Goal: Task Accomplishment & Management: Manage account settings

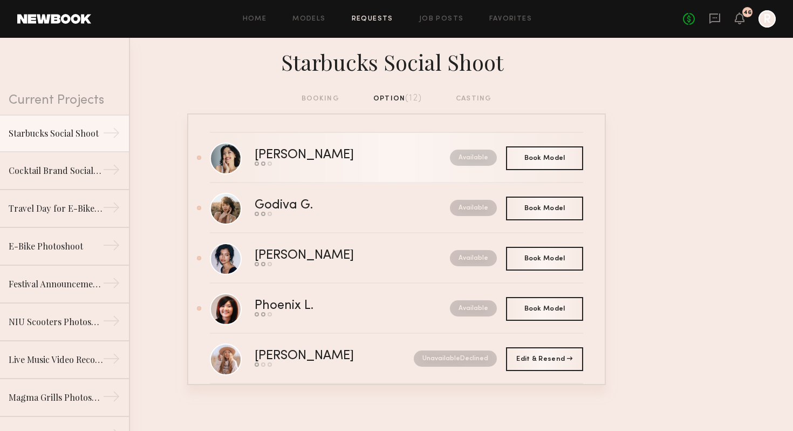
click at [402, 153] on div "Available" at bounding box center [449, 158] width 95 height 16
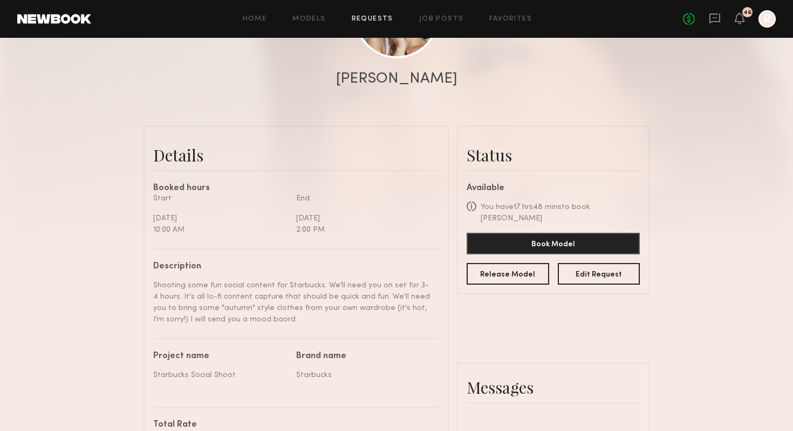
scroll to position [191, 0]
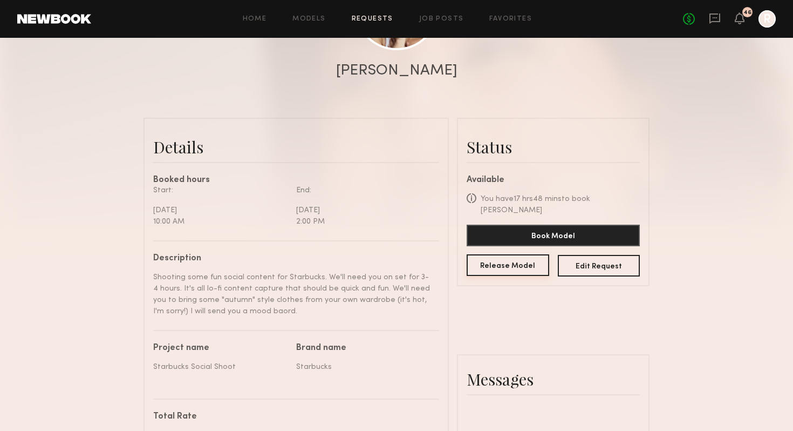
click at [496, 254] on button "Release Model" at bounding box center [508, 265] width 83 height 22
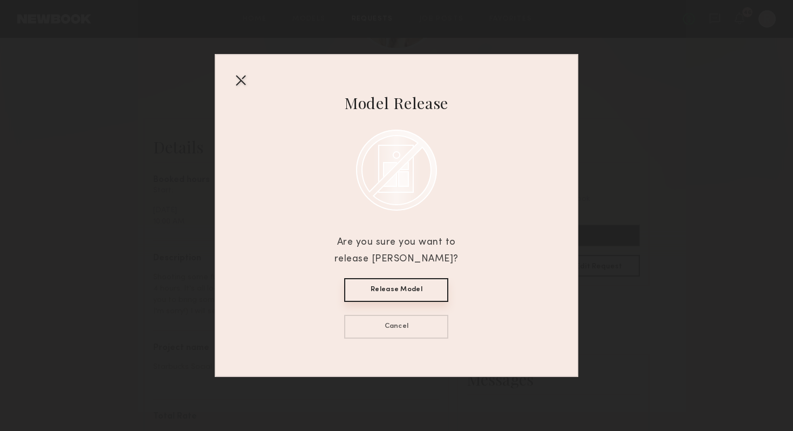
click at [396, 293] on button "Release Model" at bounding box center [396, 290] width 104 height 24
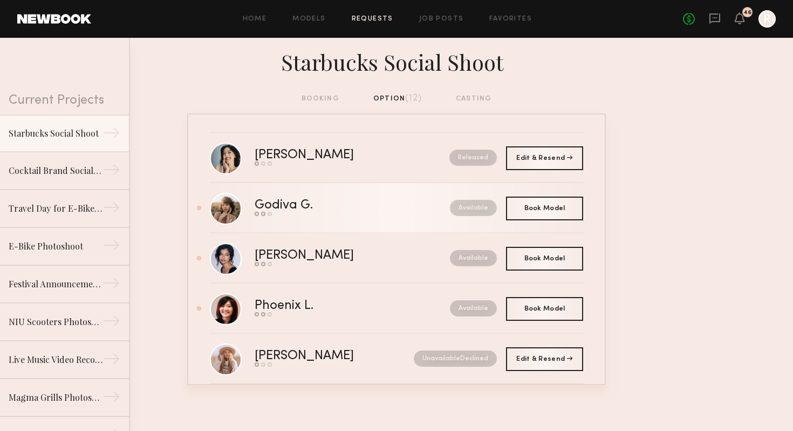
click at [413, 222] on link "Godiva G. Send request Model response Book model Available" at bounding box center [397, 208] width 374 height 50
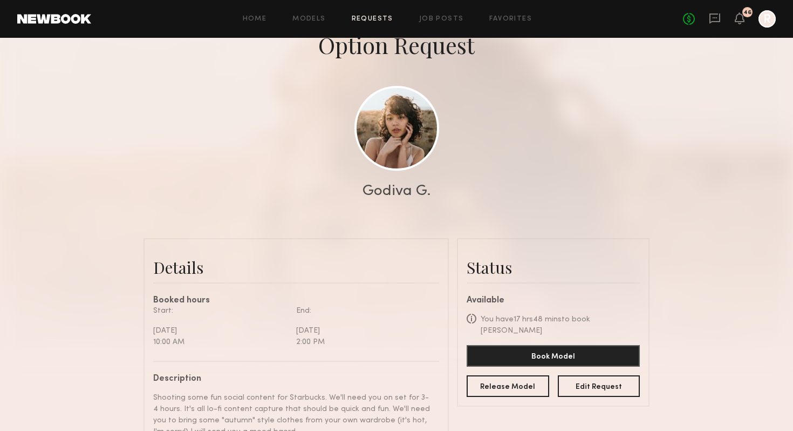
scroll to position [179, 0]
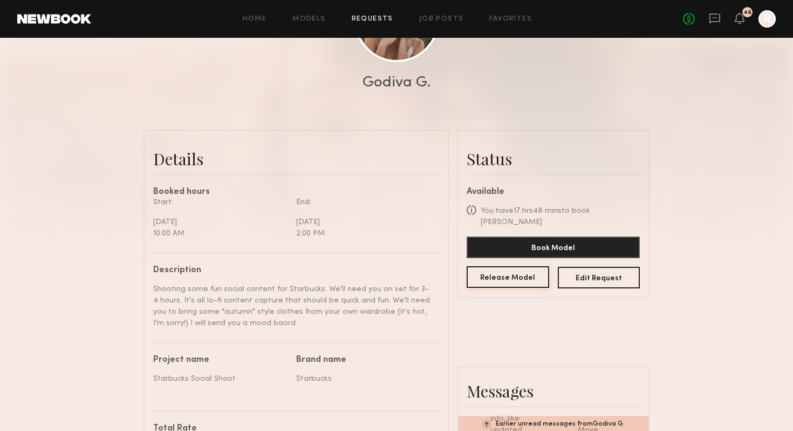
click at [507, 269] on button "Release Model" at bounding box center [508, 277] width 83 height 22
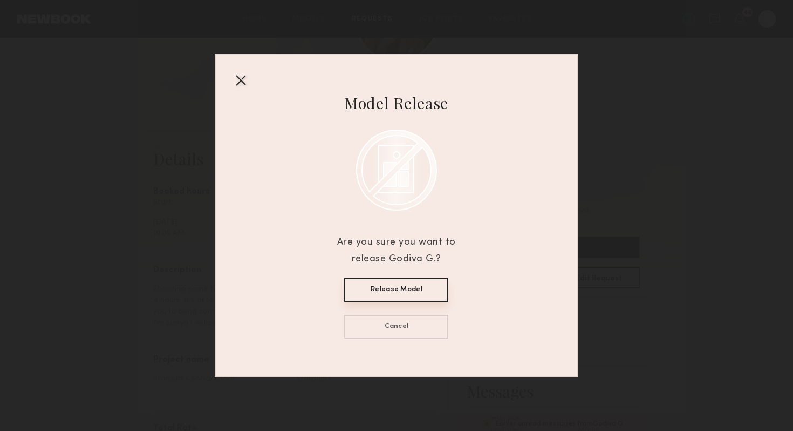
click at [398, 293] on button "Release Model" at bounding box center [396, 290] width 104 height 24
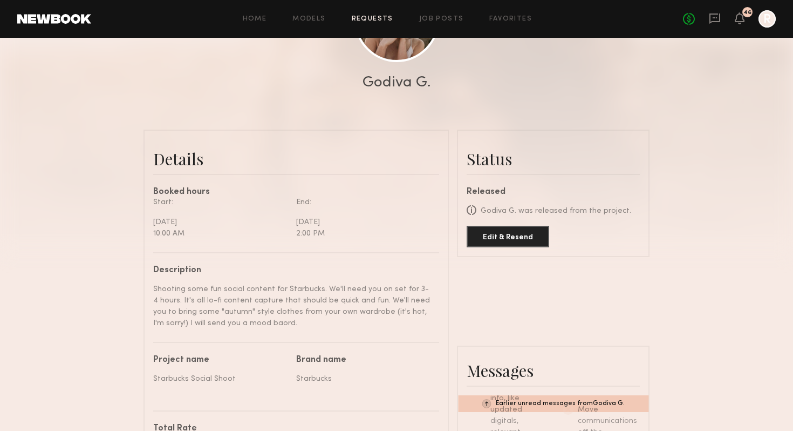
scroll to position [0, 0]
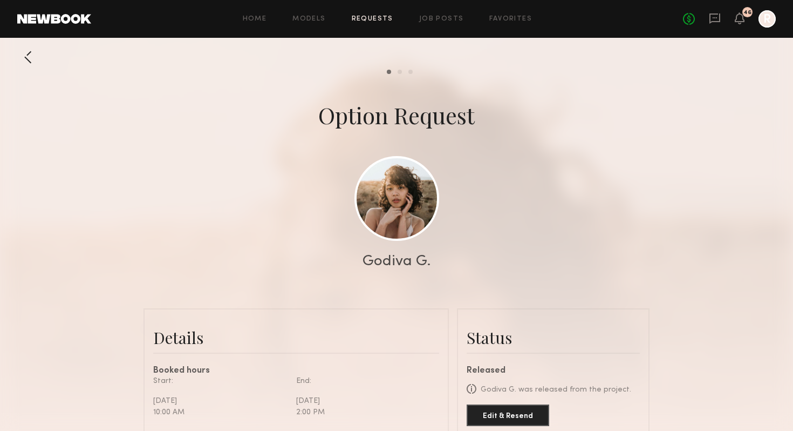
click at [29, 57] on div at bounding box center [28, 57] width 22 height 22
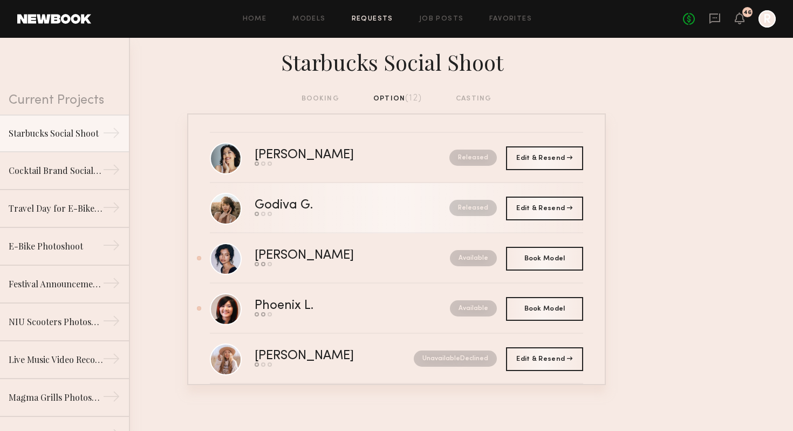
scroll to position [21, 0]
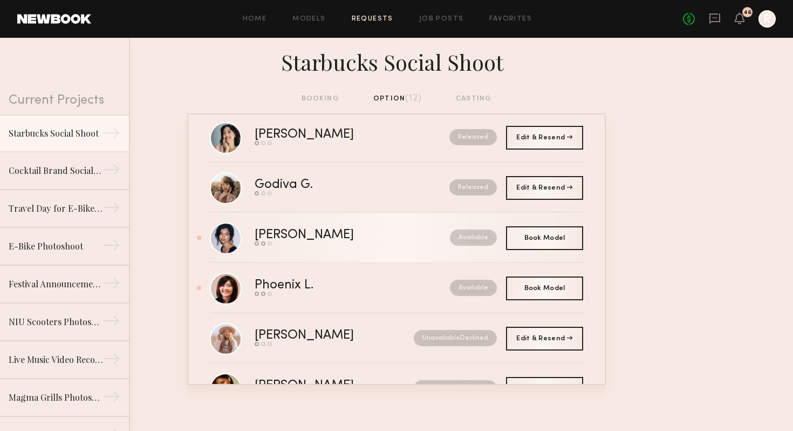
click at [402, 235] on div "Available" at bounding box center [449, 237] width 95 height 16
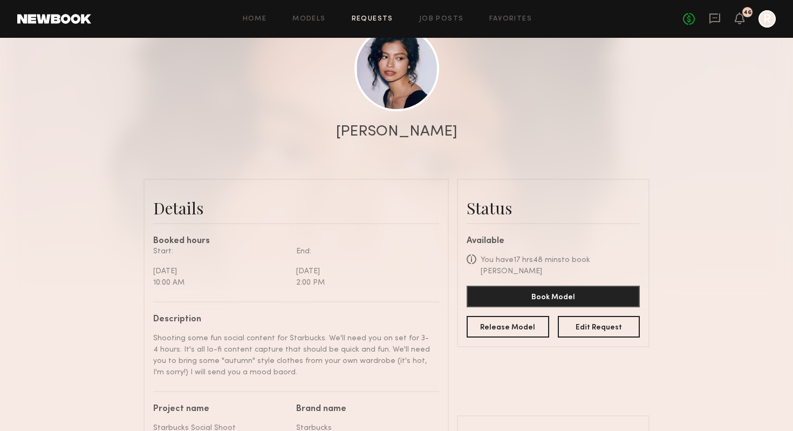
scroll to position [183, 0]
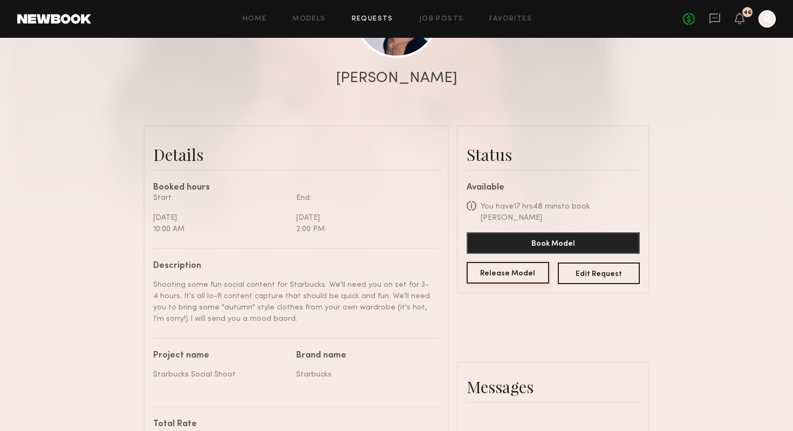
click at [525, 263] on button "Release Model" at bounding box center [508, 273] width 83 height 22
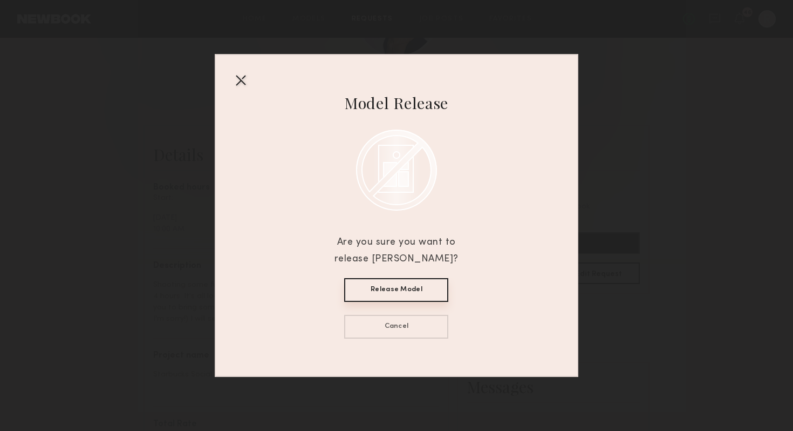
click at [393, 284] on button "Release Model" at bounding box center [396, 290] width 104 height 24
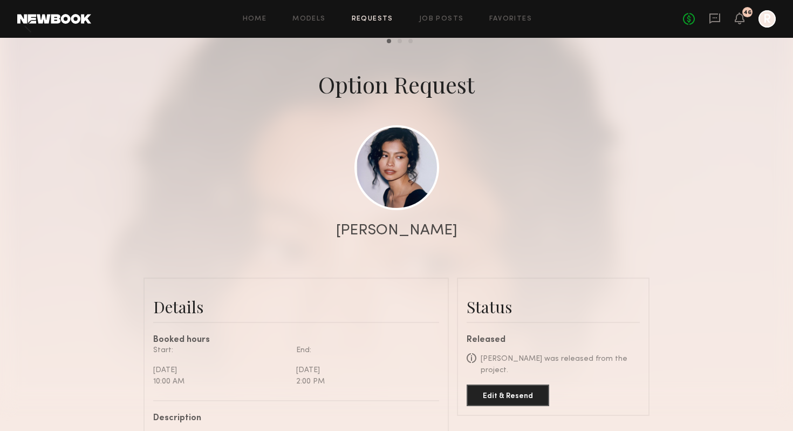
scroll to position [0, 0]
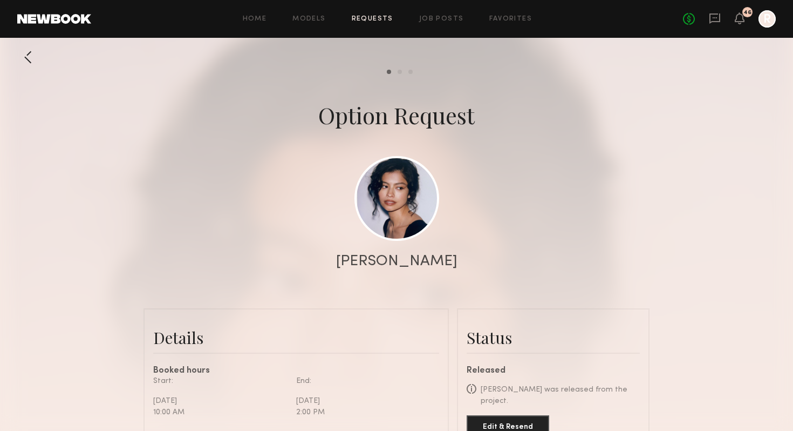
click at [25, 53] on div at bounding box center [28, 57] width 22 height 22
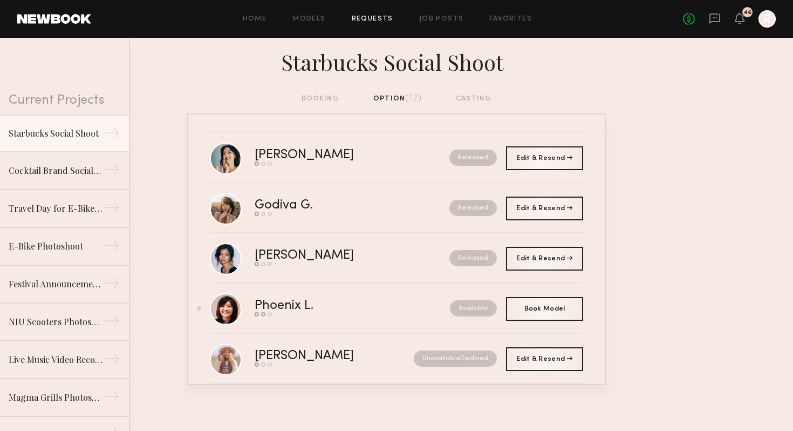
scroll to position [43, 0]
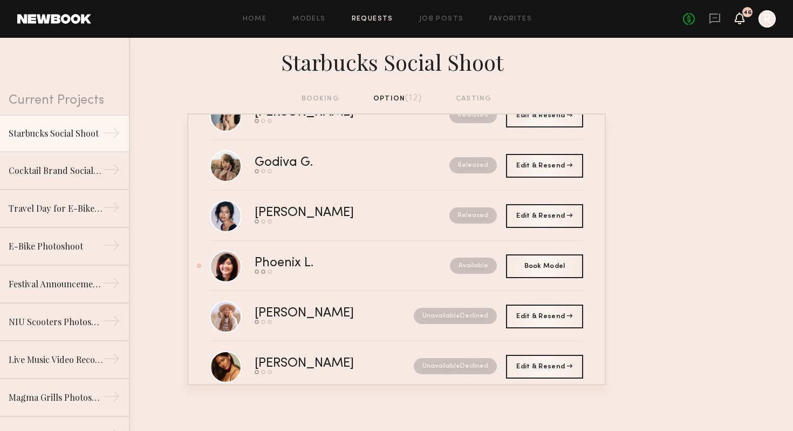
click at [738, 22] on icon at bounding box center [740, 18] width 9 height 8
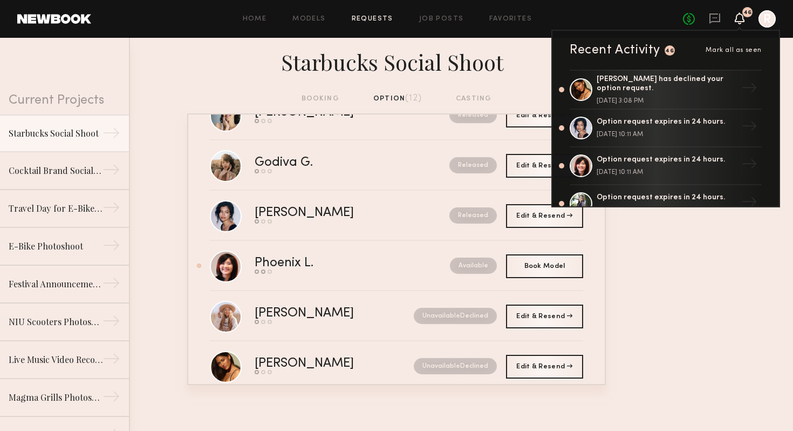
click at [737, 22] on icon at bounding box center [740, 18] width 9 height 8
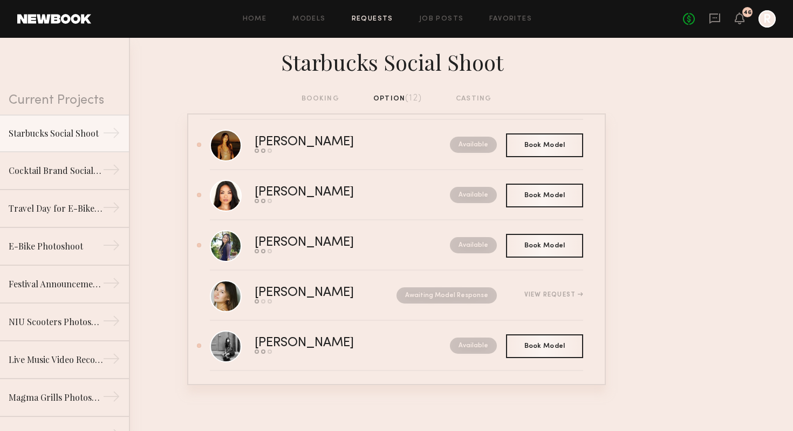
scroll to position [369, 0]
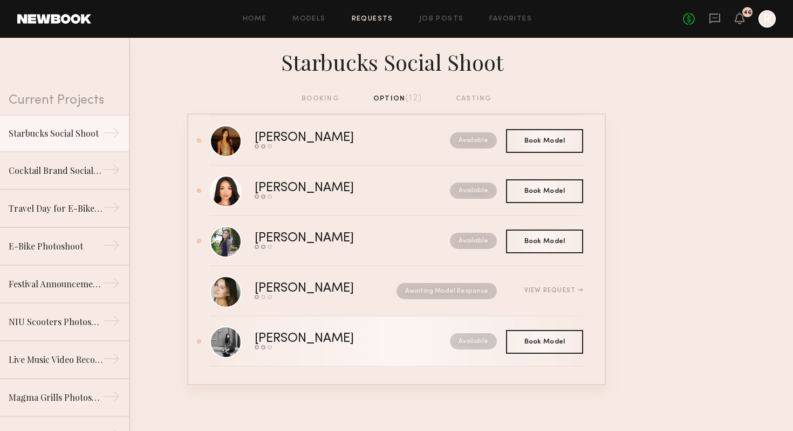
click at [371, 341] on div "[PERSON_NAME]" at bounding box center [328, 339] width 147 height 12
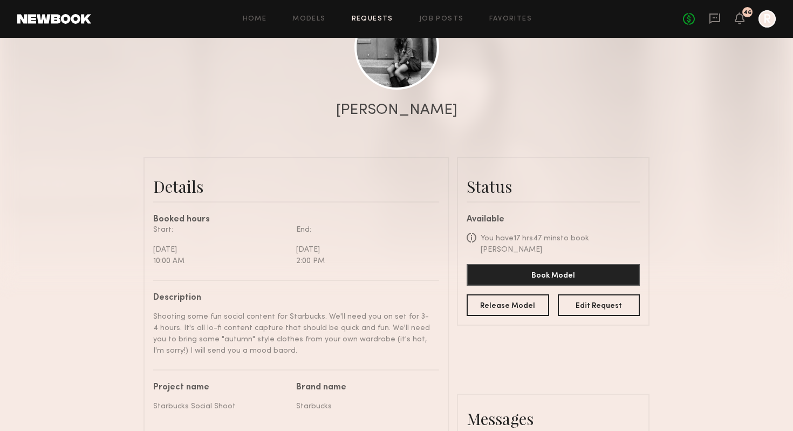
scroll to position [395, 0]
click at [503, 294] on button "Release Model" at bounding box center [508, 305] width 83 height 22
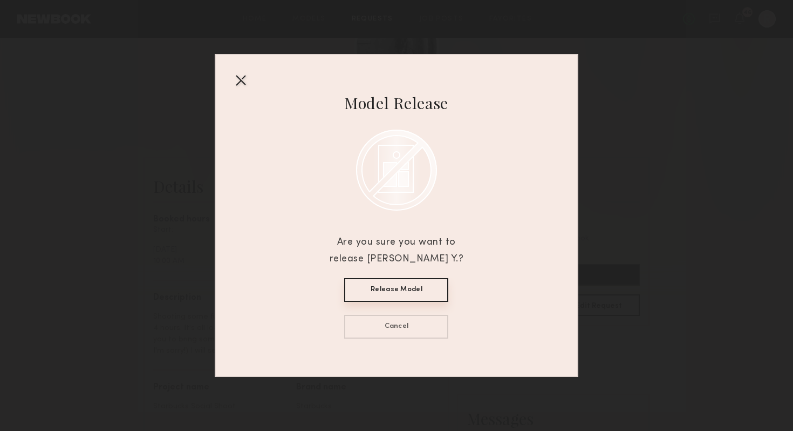
click at [411, 281] on button "Release Model" at bounding box center [396, 290] width 104 height 24
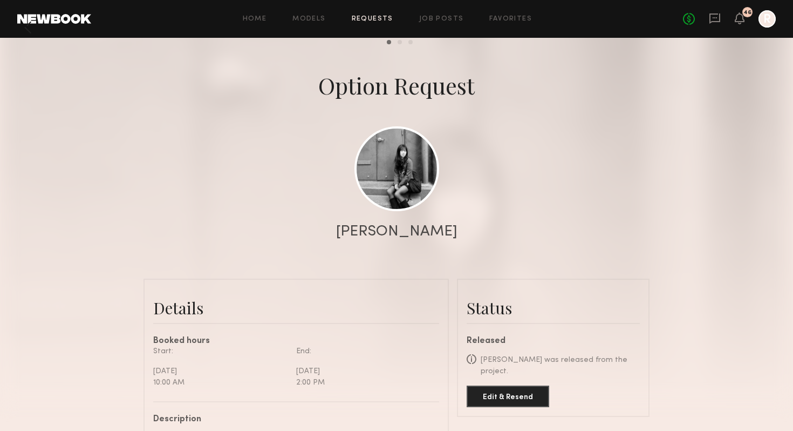
scroll to position [0, 0]
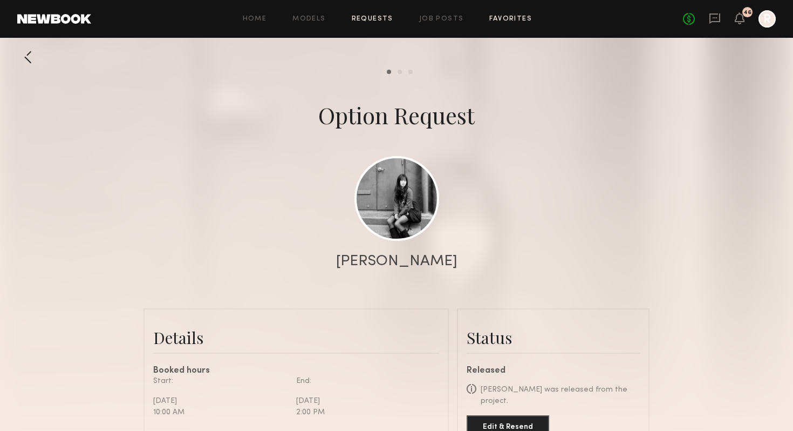
click at [493, 21] on link "Favorites" at bounding box center [511, 19] width 43 height 7
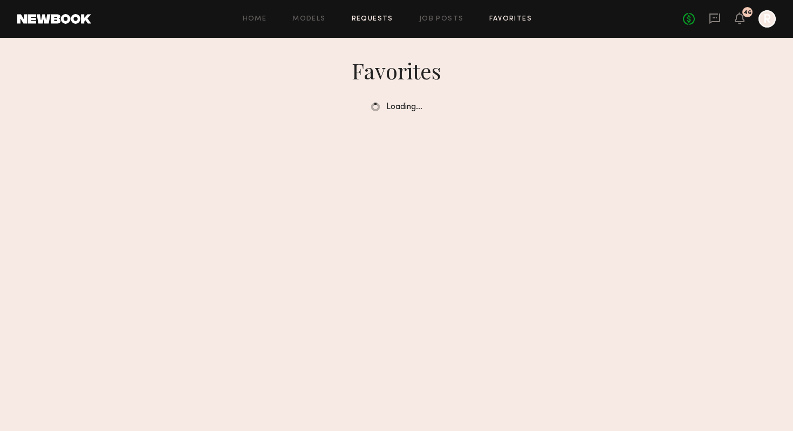
click at [368, 21] on link "Requests" at bounding box center [373, 19] width 42 height 7
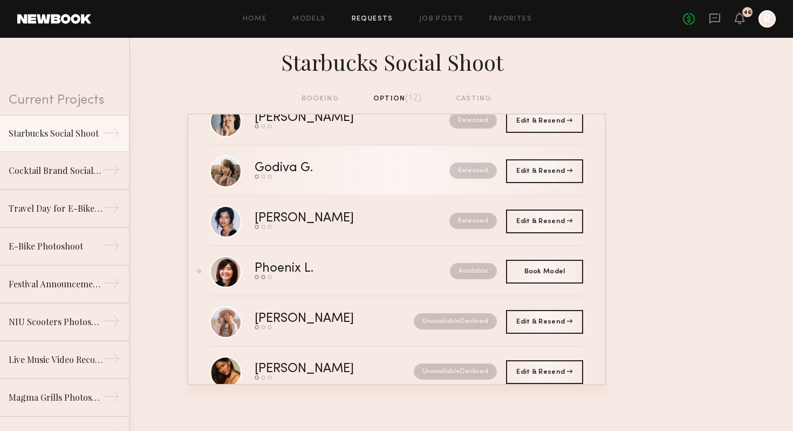
scroll to position [132, 0]
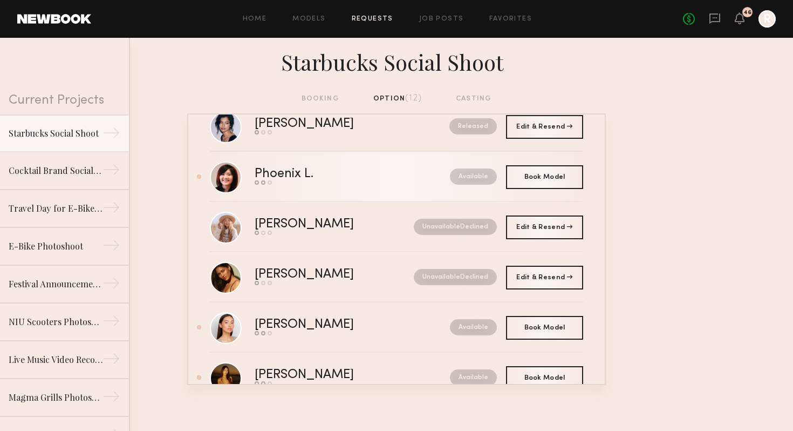
click at [380, 180] on div "Phoenix L." at bounding box center [318, 174] width 127 height 12
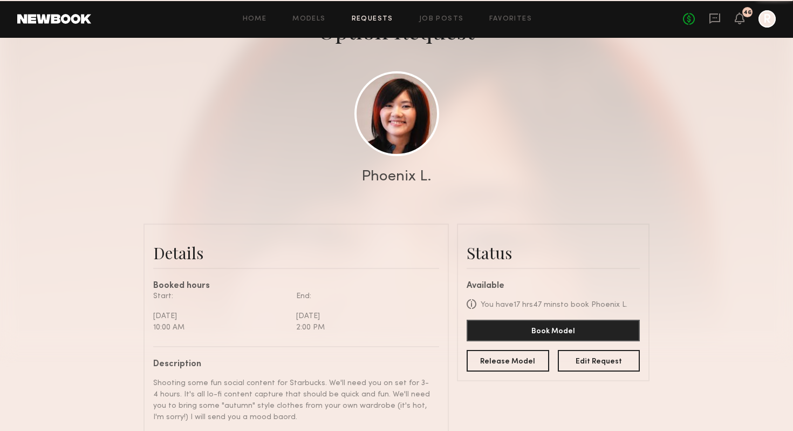
scroll to position [247, 0]
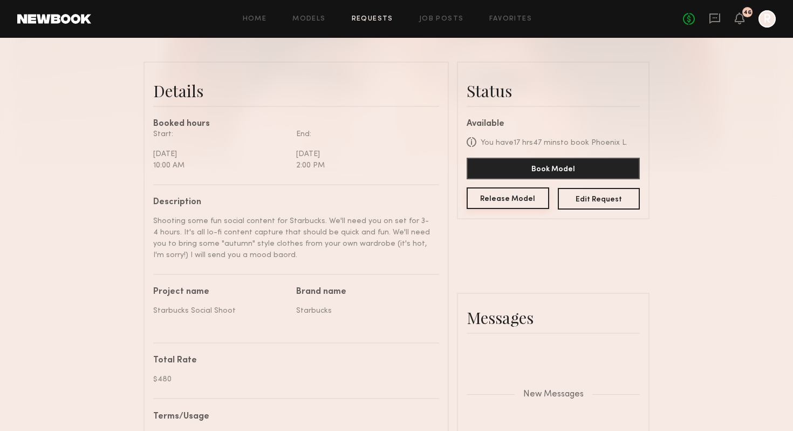
click at [494, 201] on button "Release Model" at bounding box center [508, 198] width 83 height 22
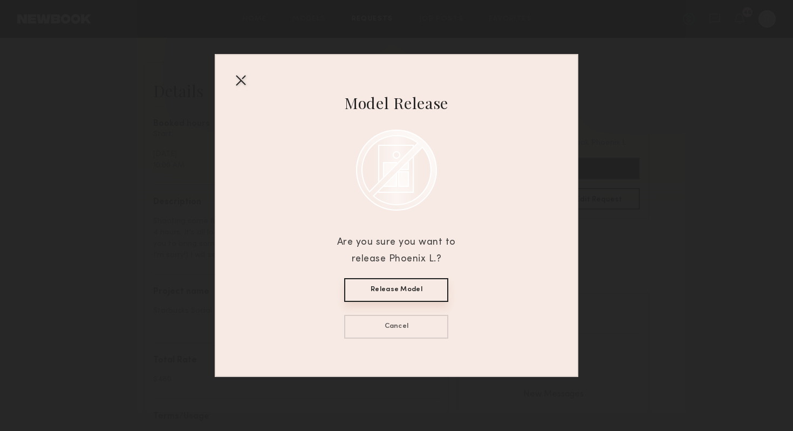
click at [401, 281] on button "Release Model" at bounding box center [396, 290] width 104 height 24
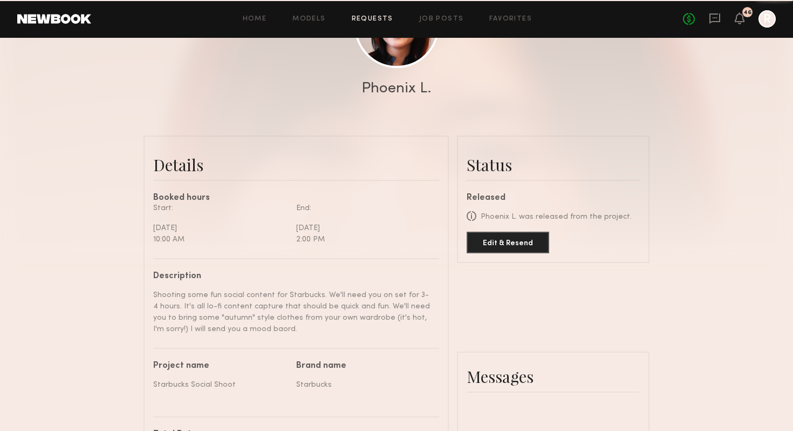
scroll to position [0, 0]
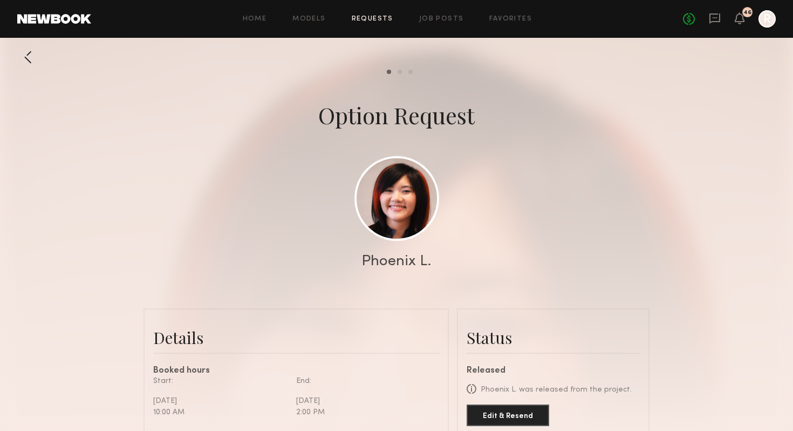
click at [30, 62] on div at bounding box center [28, 57] width 22 height 22
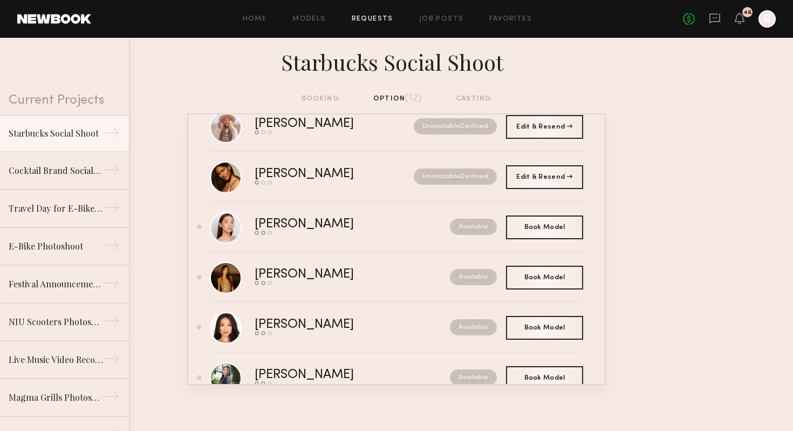
scroll to position [264, 0]
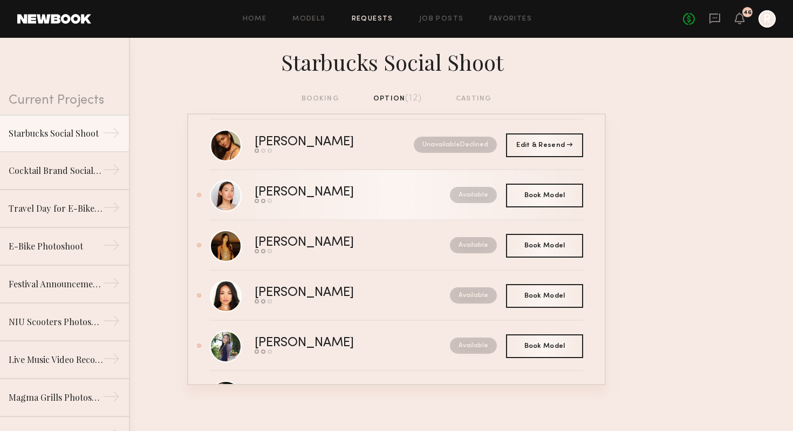
click at [377, 198] on div "[PERSON_NAME]" at bounding box center [328, 192] width 147 height 12
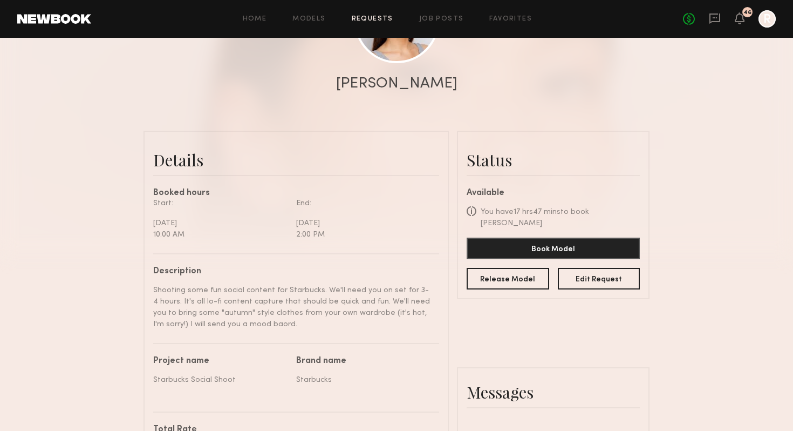
scroll to position [213, 0]
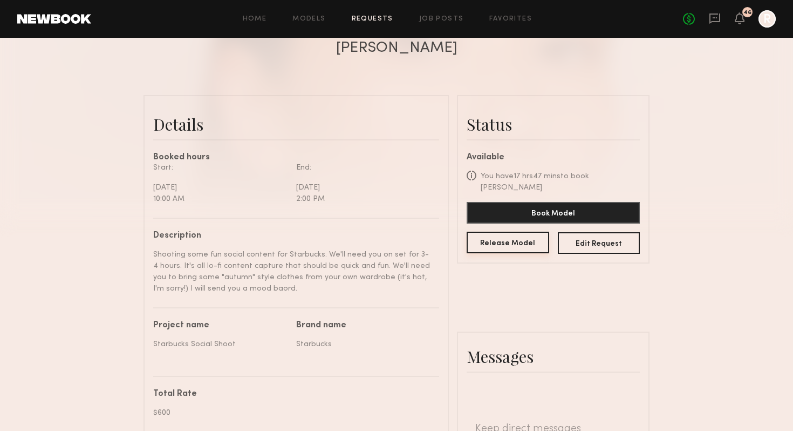
click at [498, 236] on button "Release Model" at bounding box center [508, 243] width 83 height 22
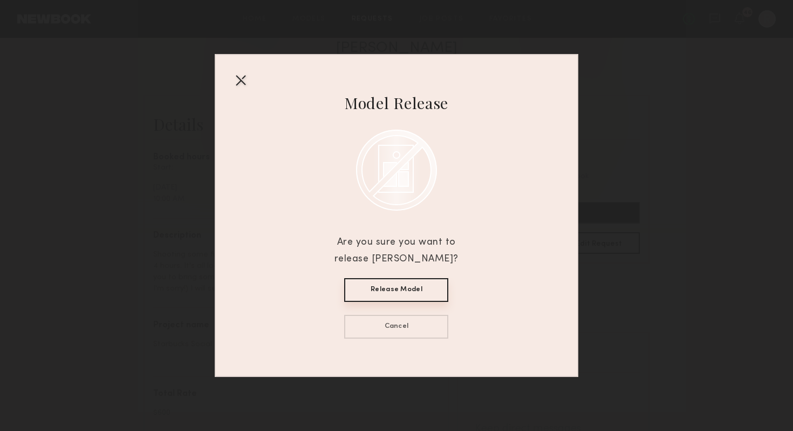
click at [384, 288] on button "Release Model" at bounding box center [396, 290] width 104 height 24
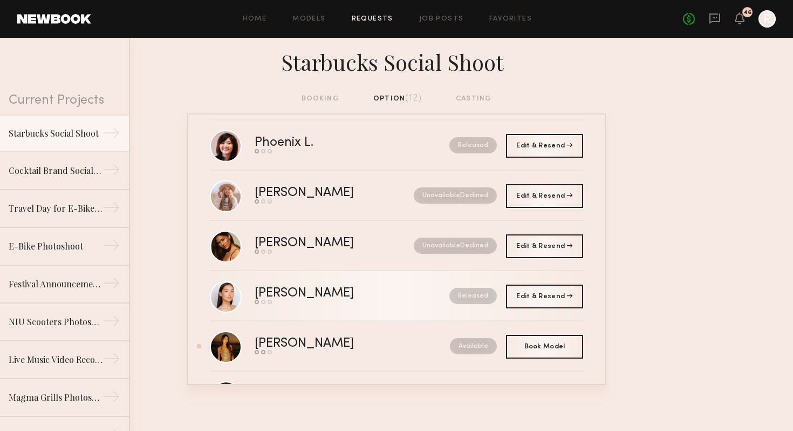
scroll to position [174, 0]
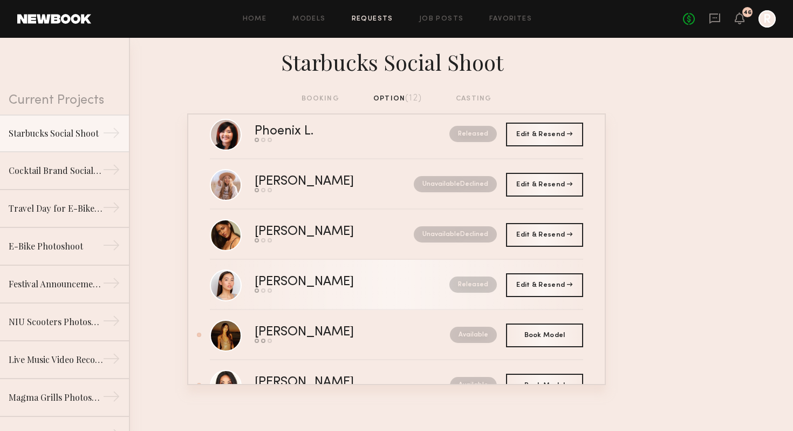
click at [381, 280] on div "[PERSON_NAME]" at bounding box center [328, 282] width 147 height 12
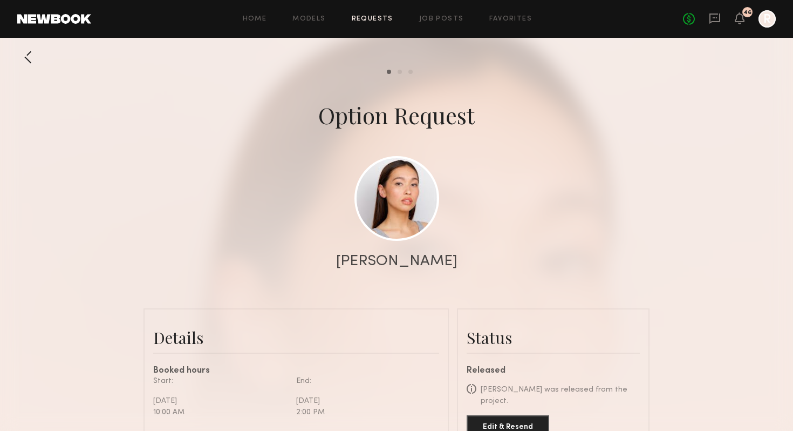
click at [35, 63] on div at bounding box center [28, 57] width 22 height 22
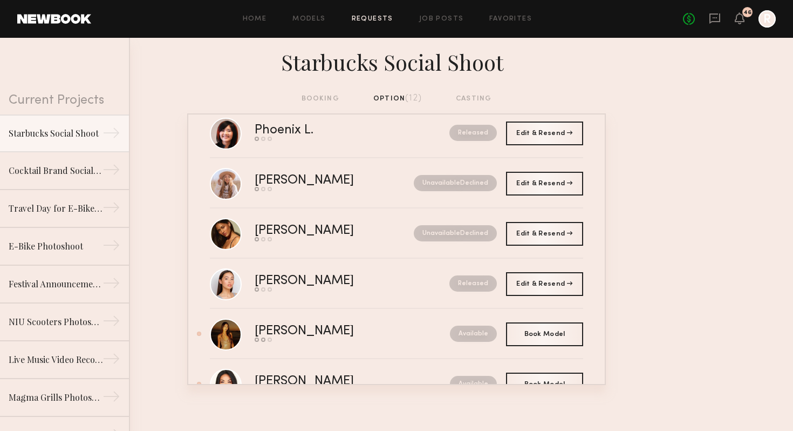
scroll to position [369, 0]
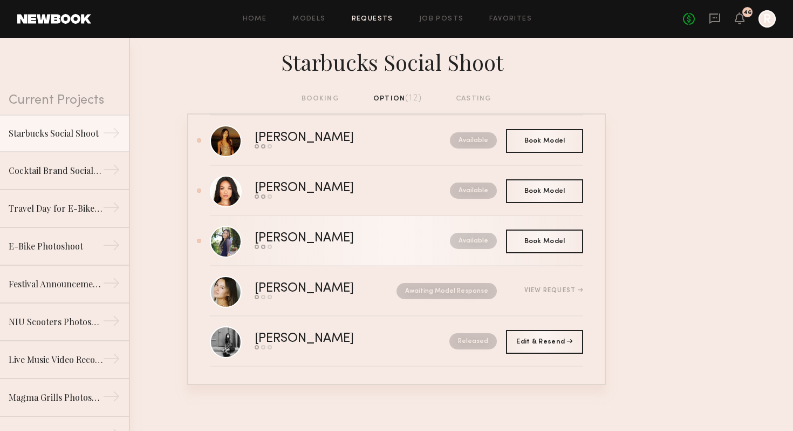
click at [369, 248] on div "Send request Model response Book model" at bounding box center [328, 247] width 147 height 4
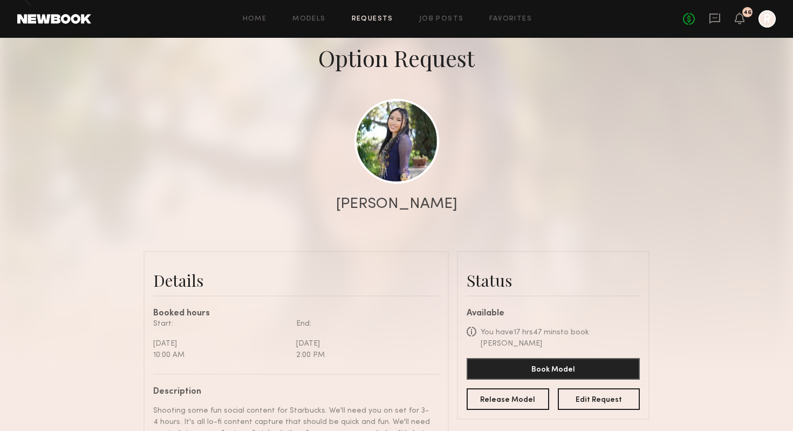
scroll to position [165, 0]
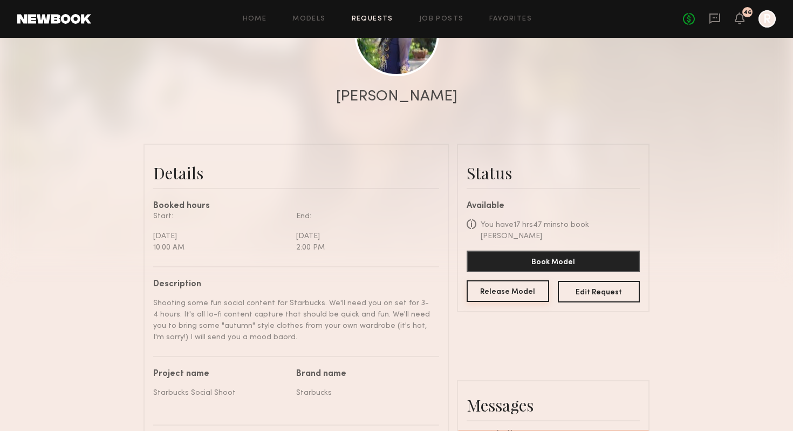
click at [491, 283] on button "Release Model" at bounding box center [508, 291] width 83 height 22
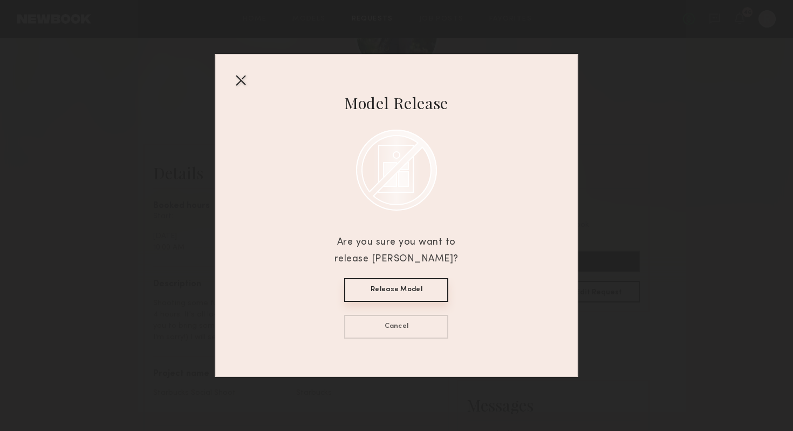
click at [405, 292] on button "Release Model" at bounding box center [396, 290] width 104 height 24
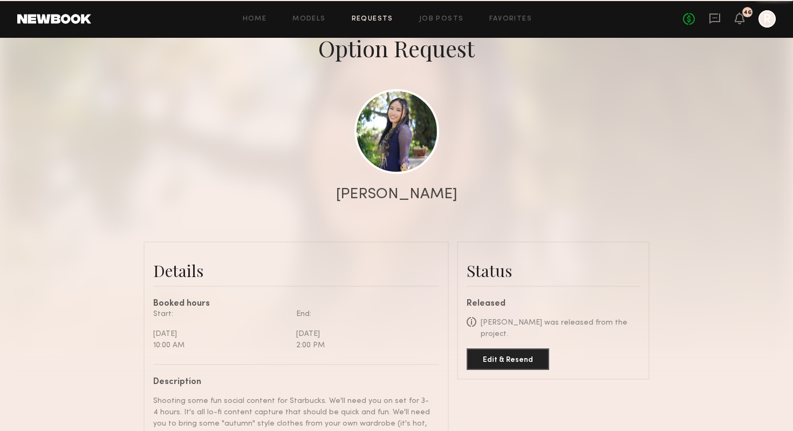
scroll to position [0, 0]
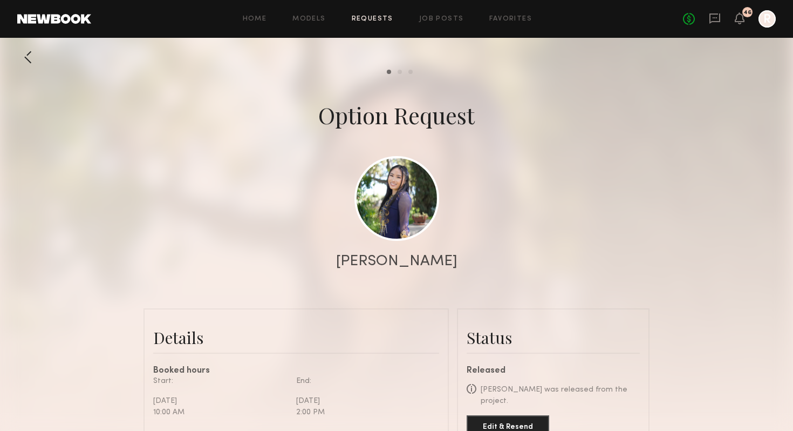
click at [27, 50] on div at bounding box center [28, 57] width 22 height 22
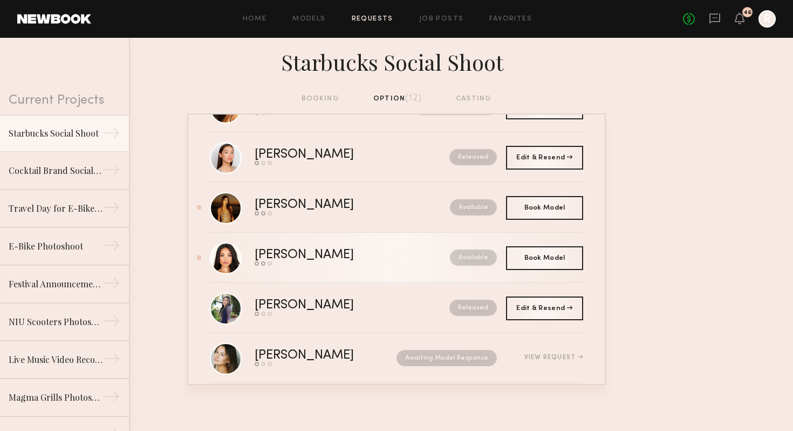
scroll to position [296, 0]
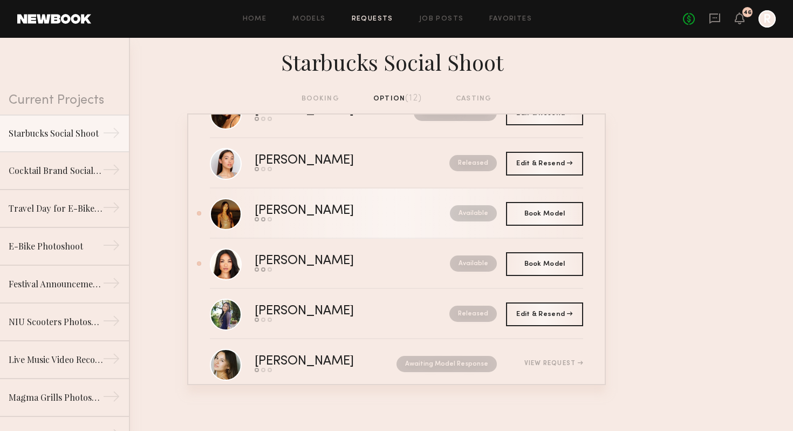
click at [383, 227] on link "[PERSON_NAME] Send request Model response Book model Available" at bounding box center [397, 213] width 374 height 50
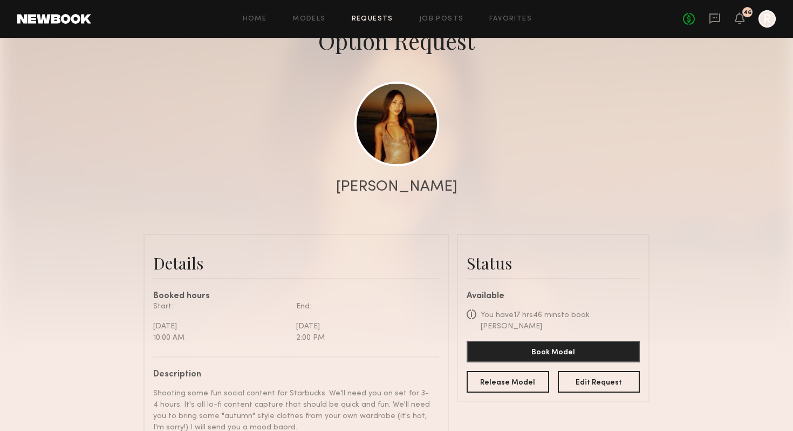
scroll to position [233, 0]
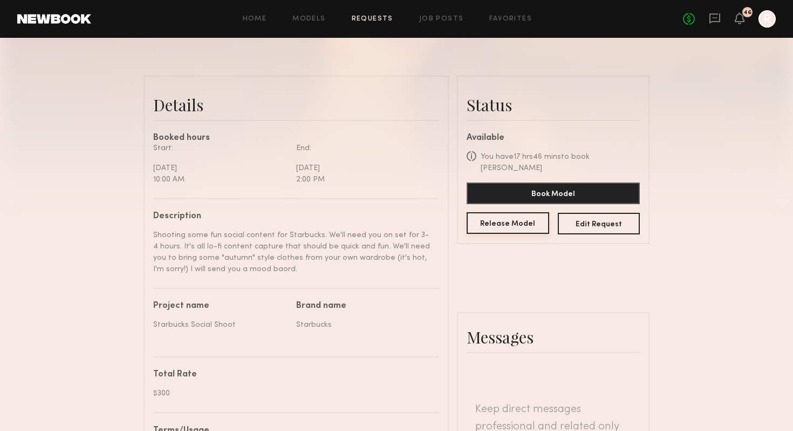
click at [503, 214] on button "Release Model" at bounding box center [508, 223] width 83 height 22
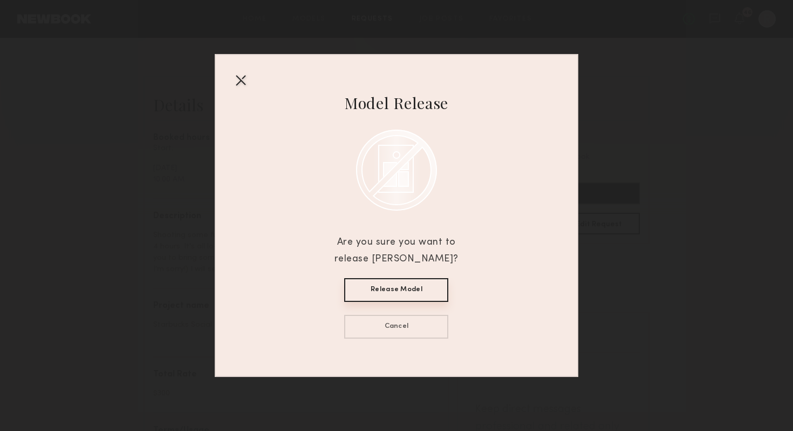
click at [388, 283] on button "Release Model" at bounding box center [396, 290] width 104 height 24
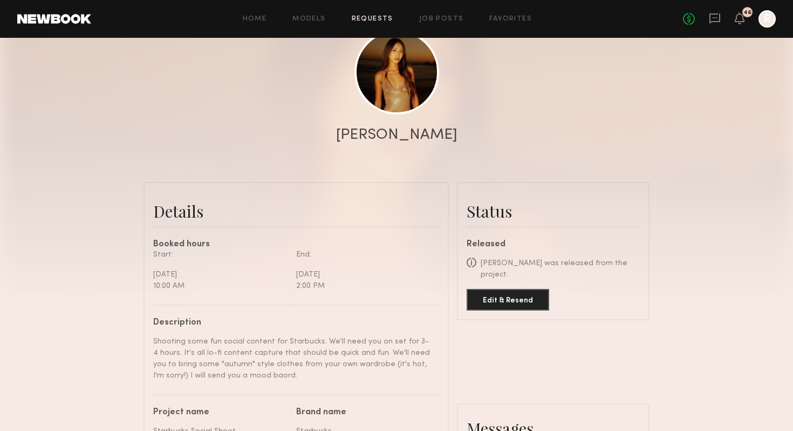
scroll to position [0, 0]
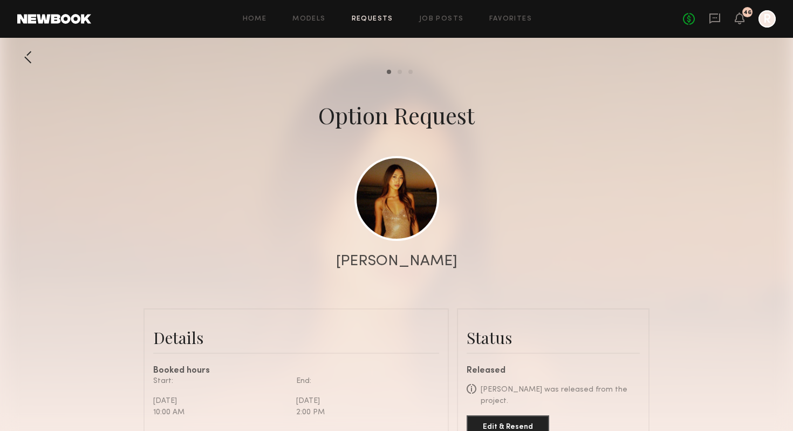
click at [28, 65] on div at bounding box center [28, 57] width 22 height 22
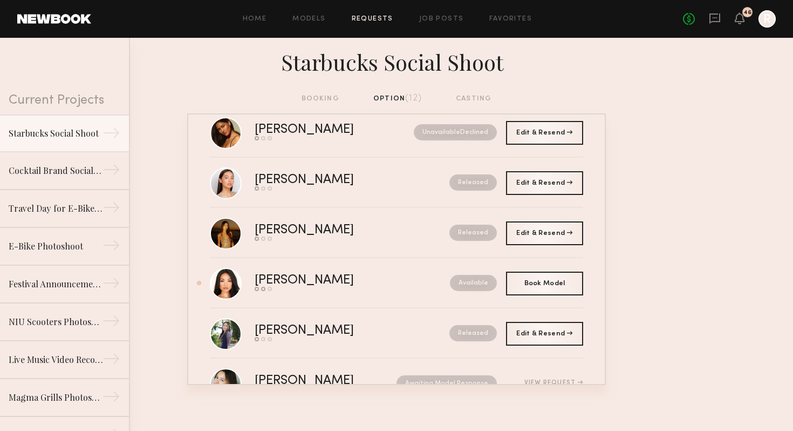
scroll to position [329, 0]
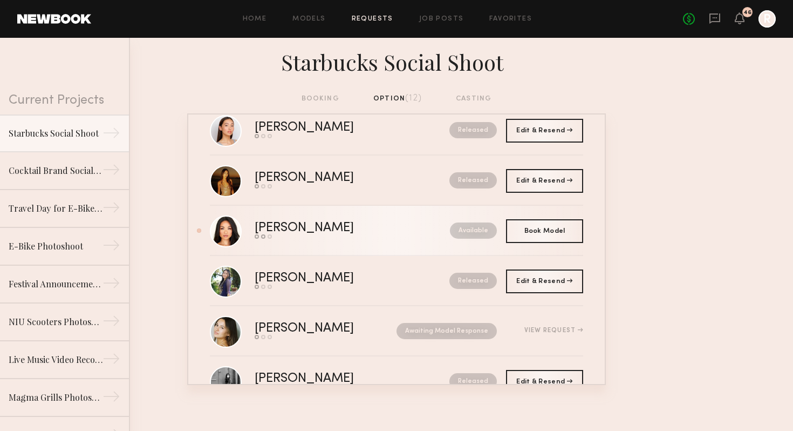
click at [402, 229] on div "Available" at bounding box center [449, 230] width 95 height 16
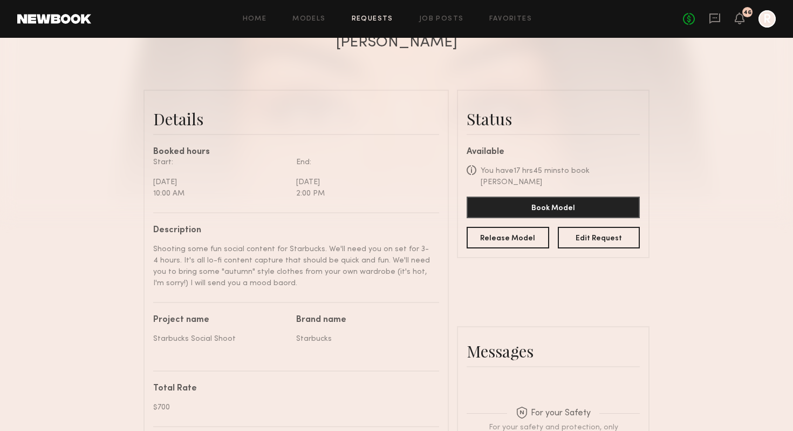
scroll to position [335, 0]
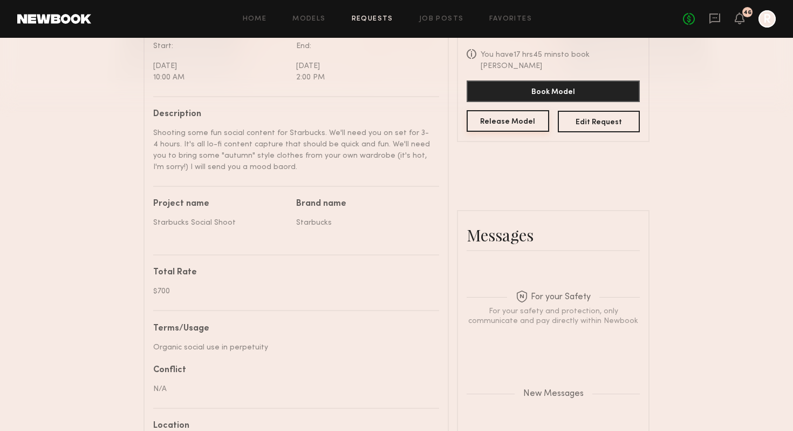
click at [506, 110] on button "Release Model" at bounding box center [508, 121] width 83 height 22
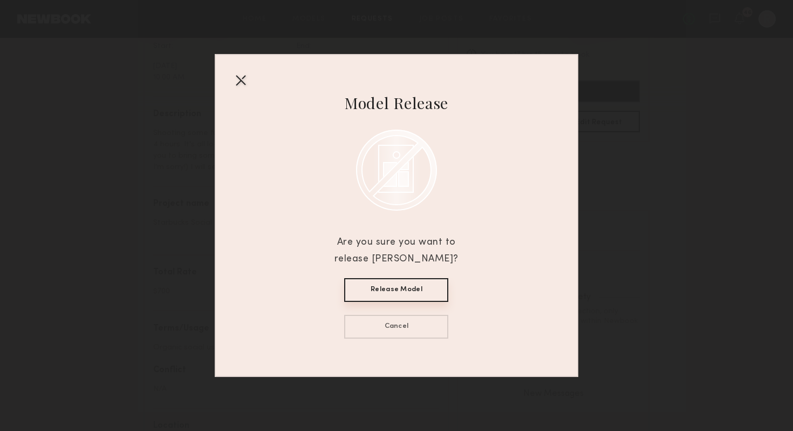
click at [369, 285] on button "Release Model" at bounding box center [396, 290] width 104 height 24
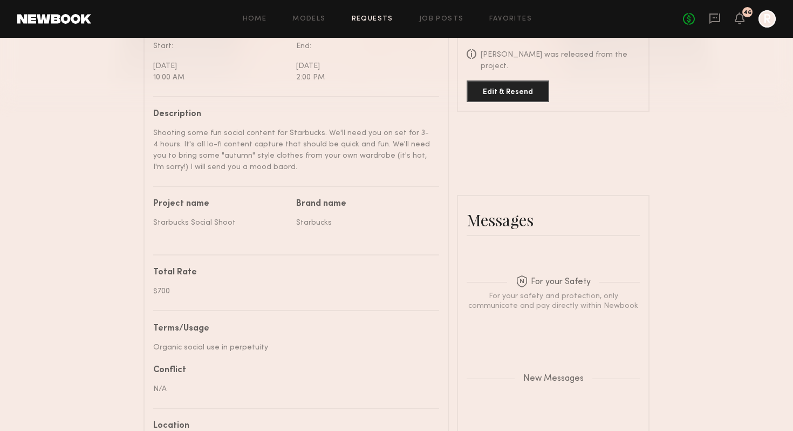
scroll to position [0, 0]
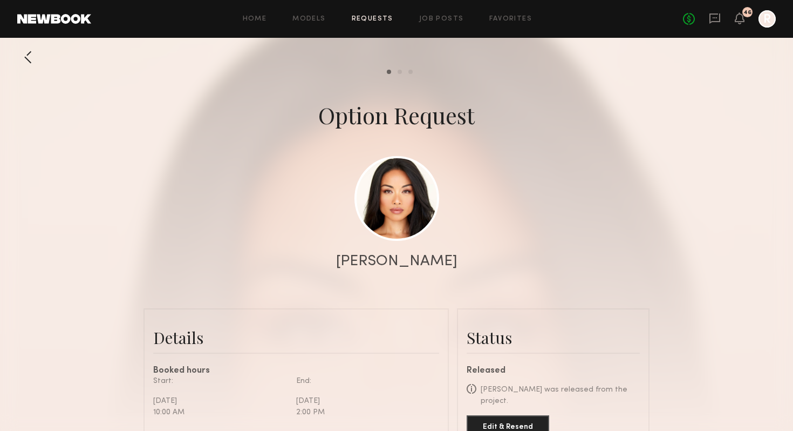
click at [25, 61] on div at bounding box center [28, 57] width 22 height 22
